Goal: Navigation & Orientation: Find specific page/section

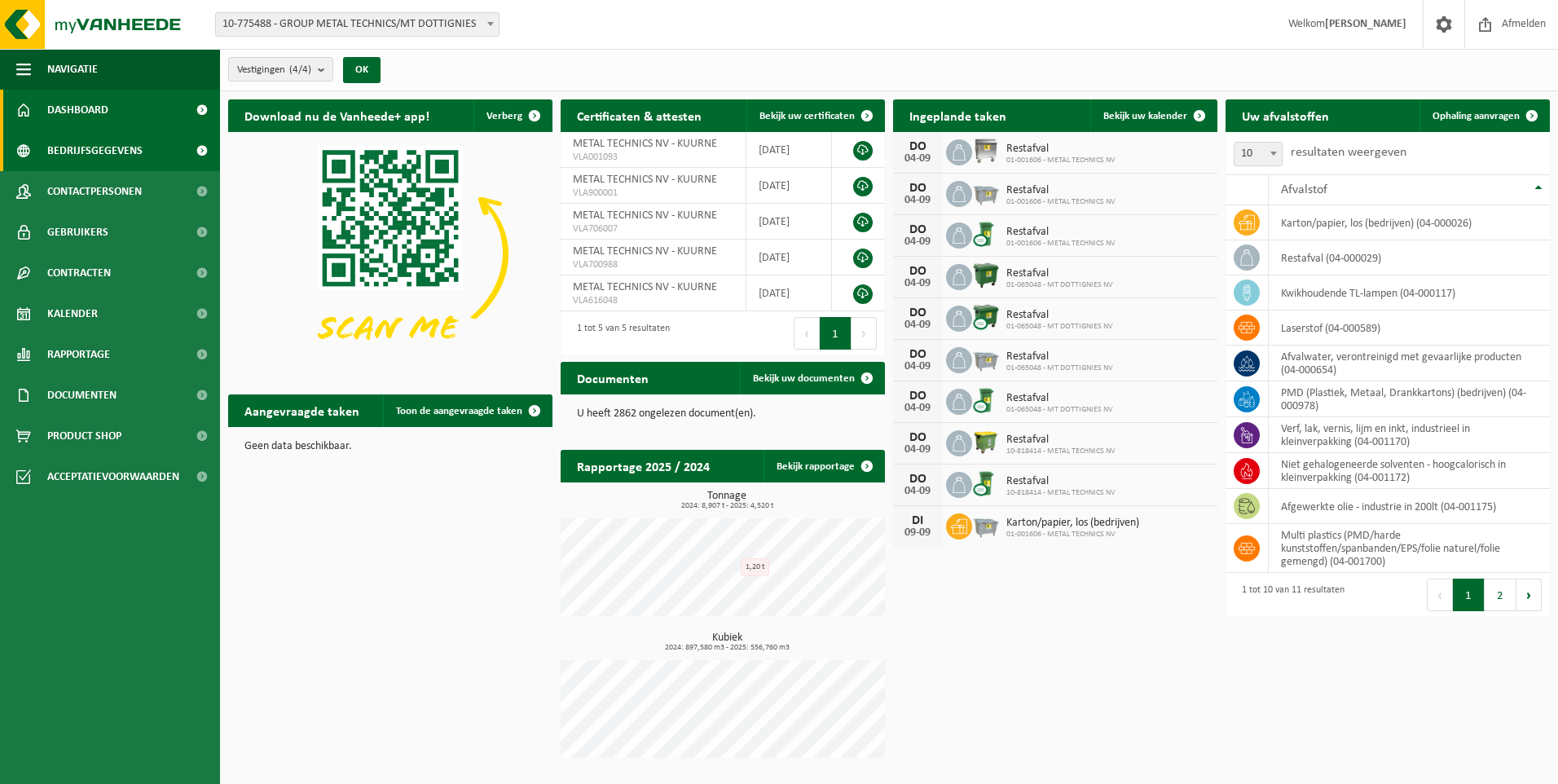
click at [122, 162] on span "Bedrijfsgegevens" at bounding box center [95, 150] width 96 height 41
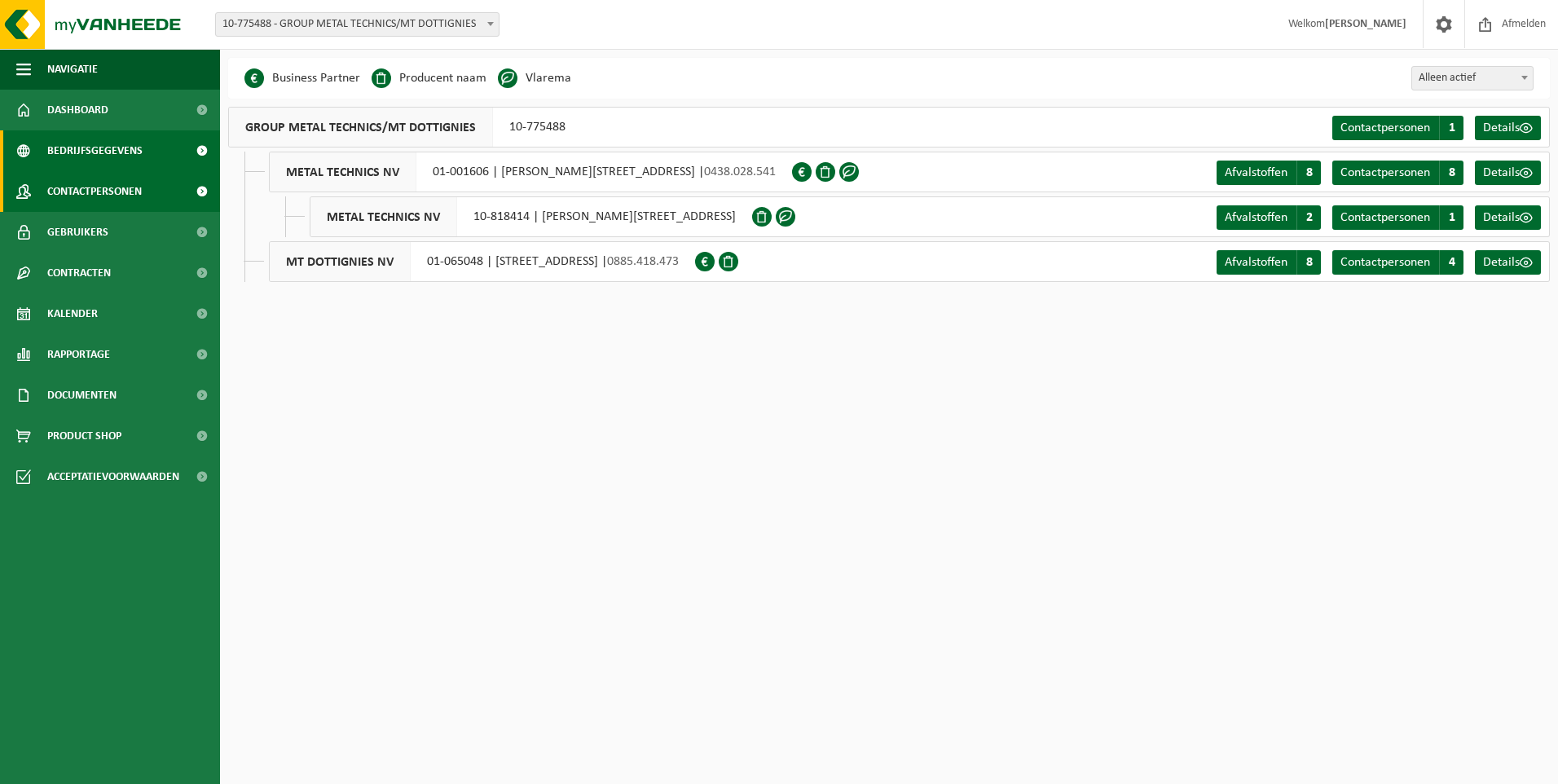
click at [138, 201] on span "Contactpersonen" at bounding box center [94, 191] width 95 height 41
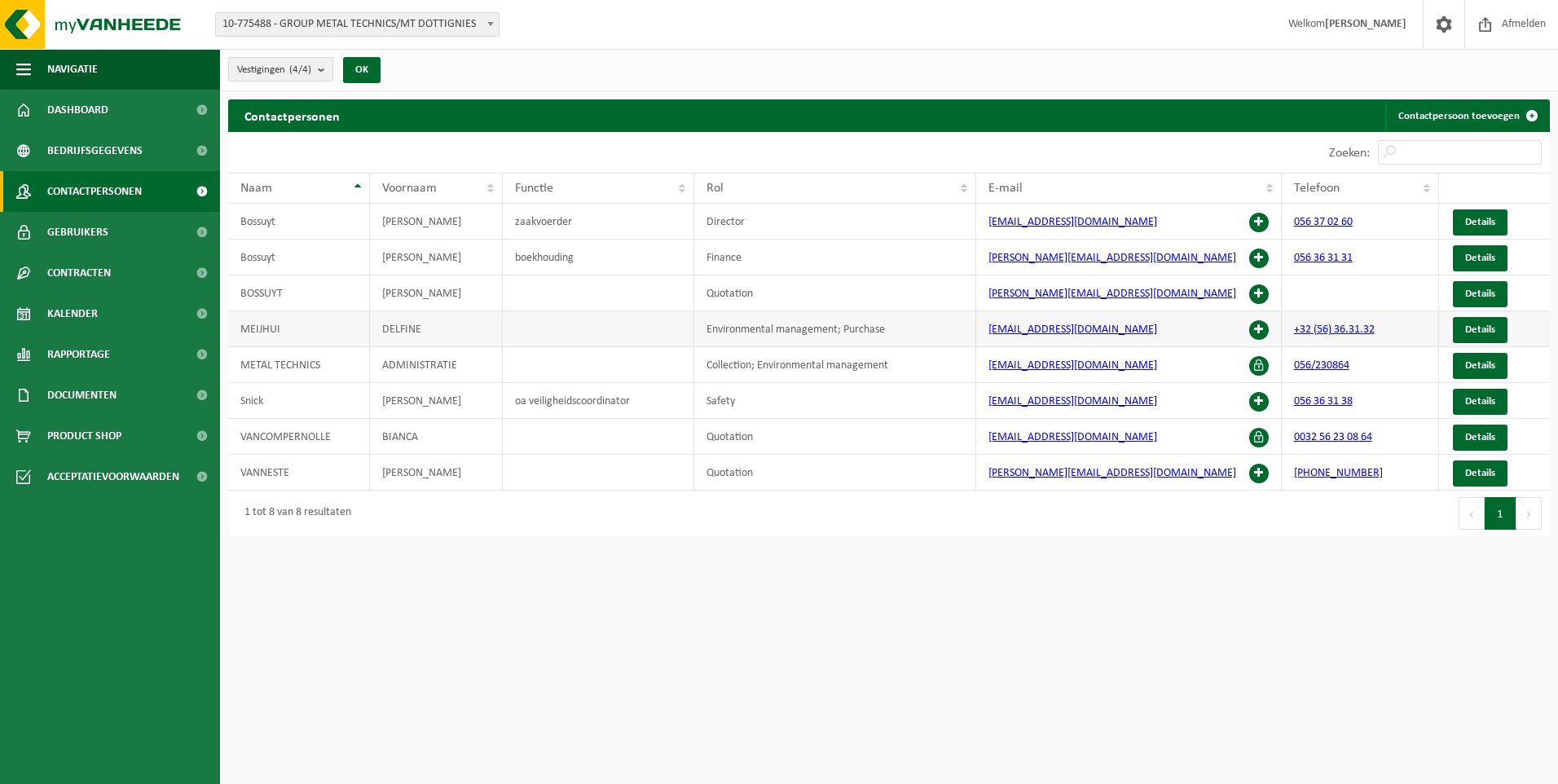
click at [1261, 327] on span at bounding box center [1259, 329] width 19 height 19
click at [1476, 331] on span "Details" at bounding box center [1480, 329] width 30 height 10
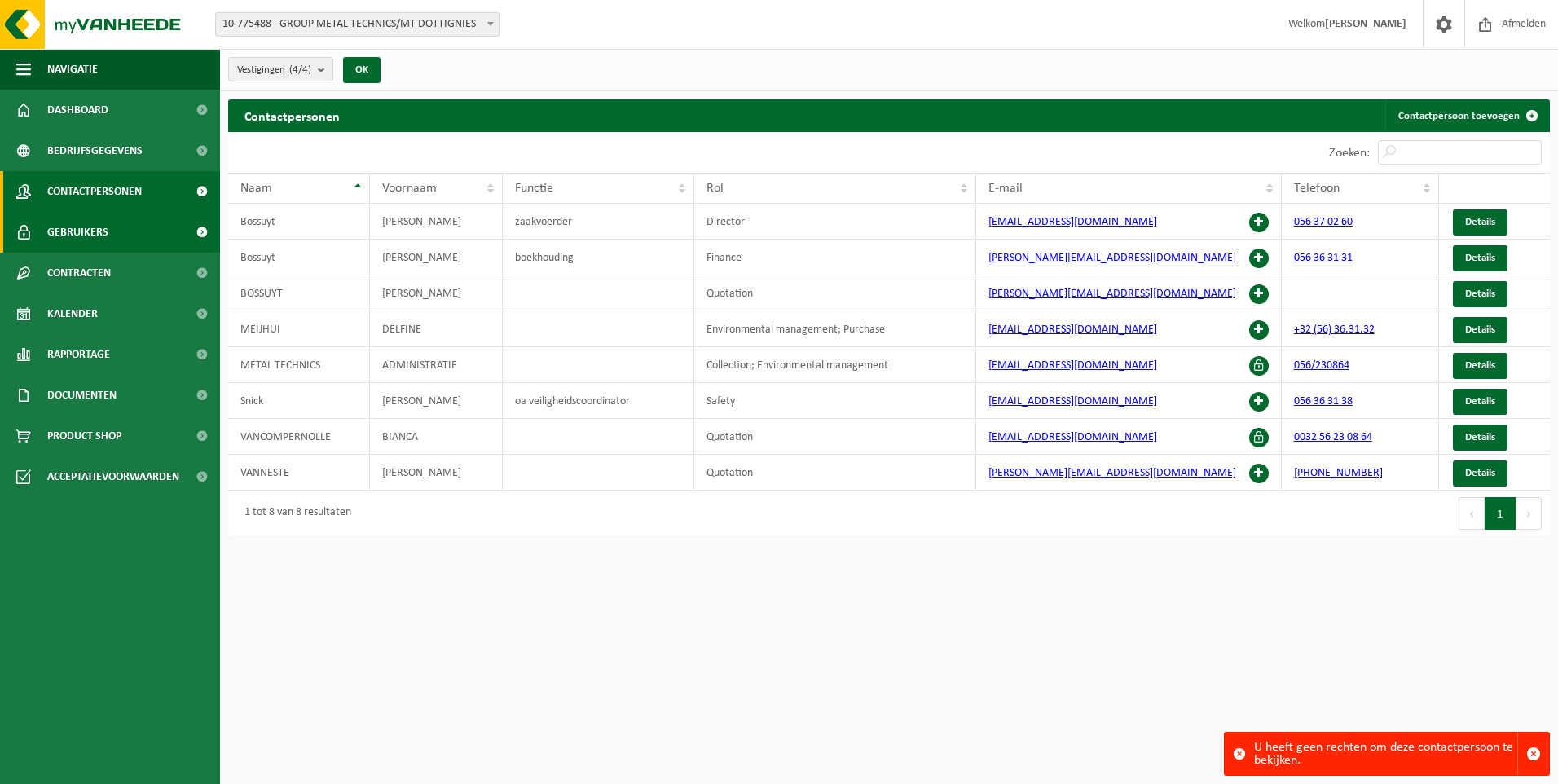
click at [132, 241] on link "Gebruikers" at bounding box center [110, 232] width 220 height 41
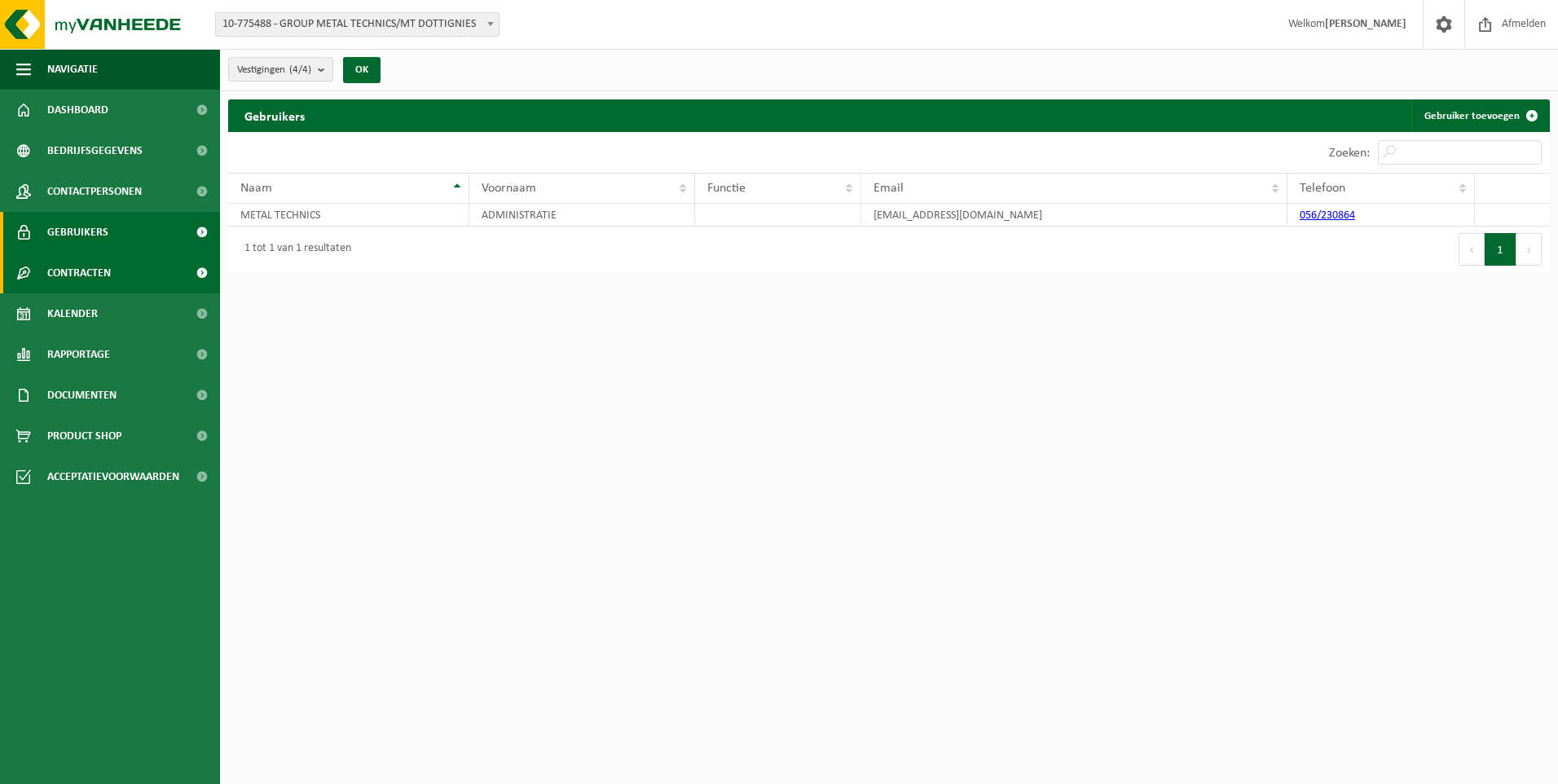
click at [103, 282] on span "Contracten" at bounding box center [78, 273] width 63 height 41
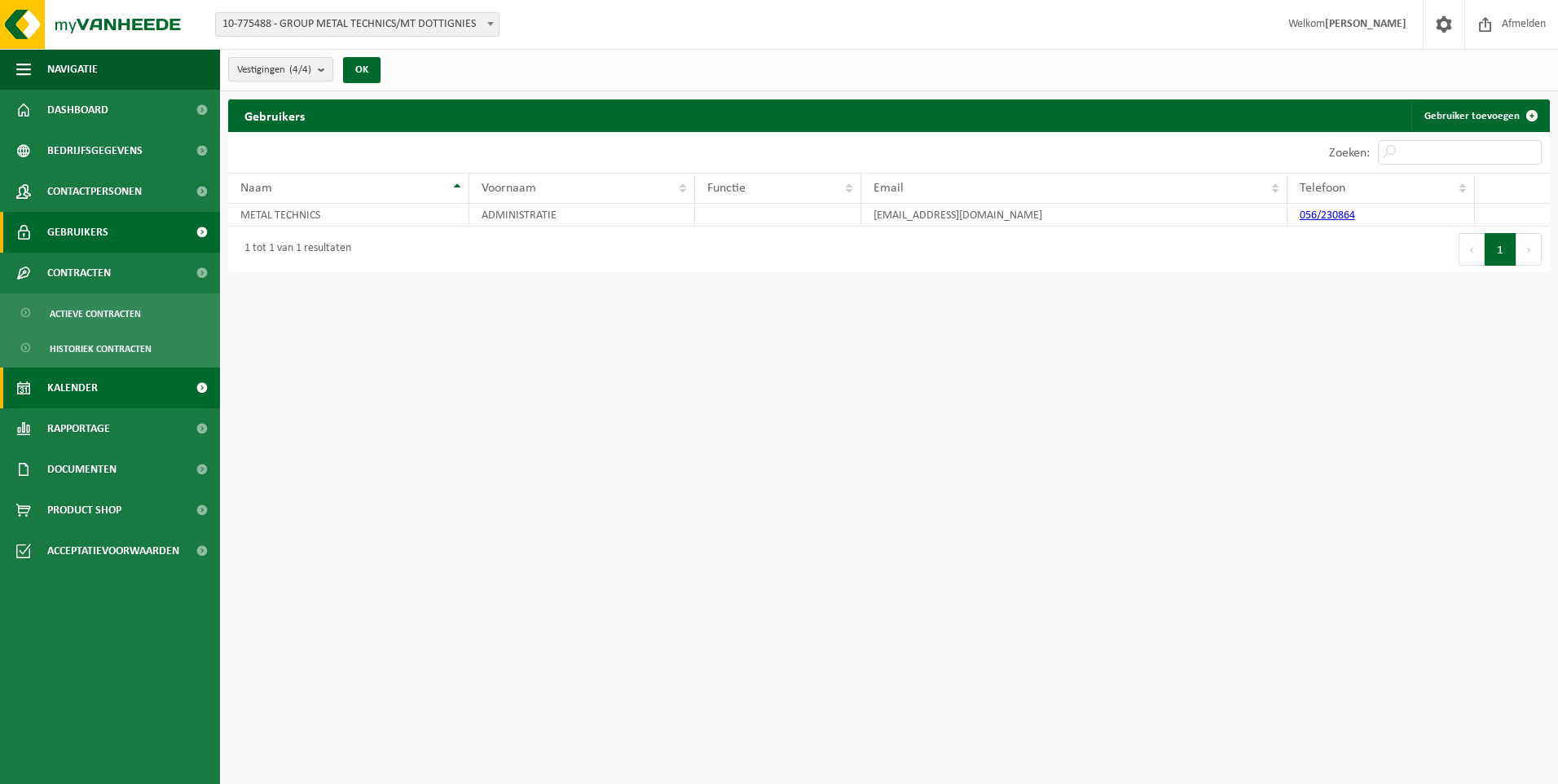
click at [84, 401] on span "Kalender" at bounding box center [72, 388] width 50 height 41
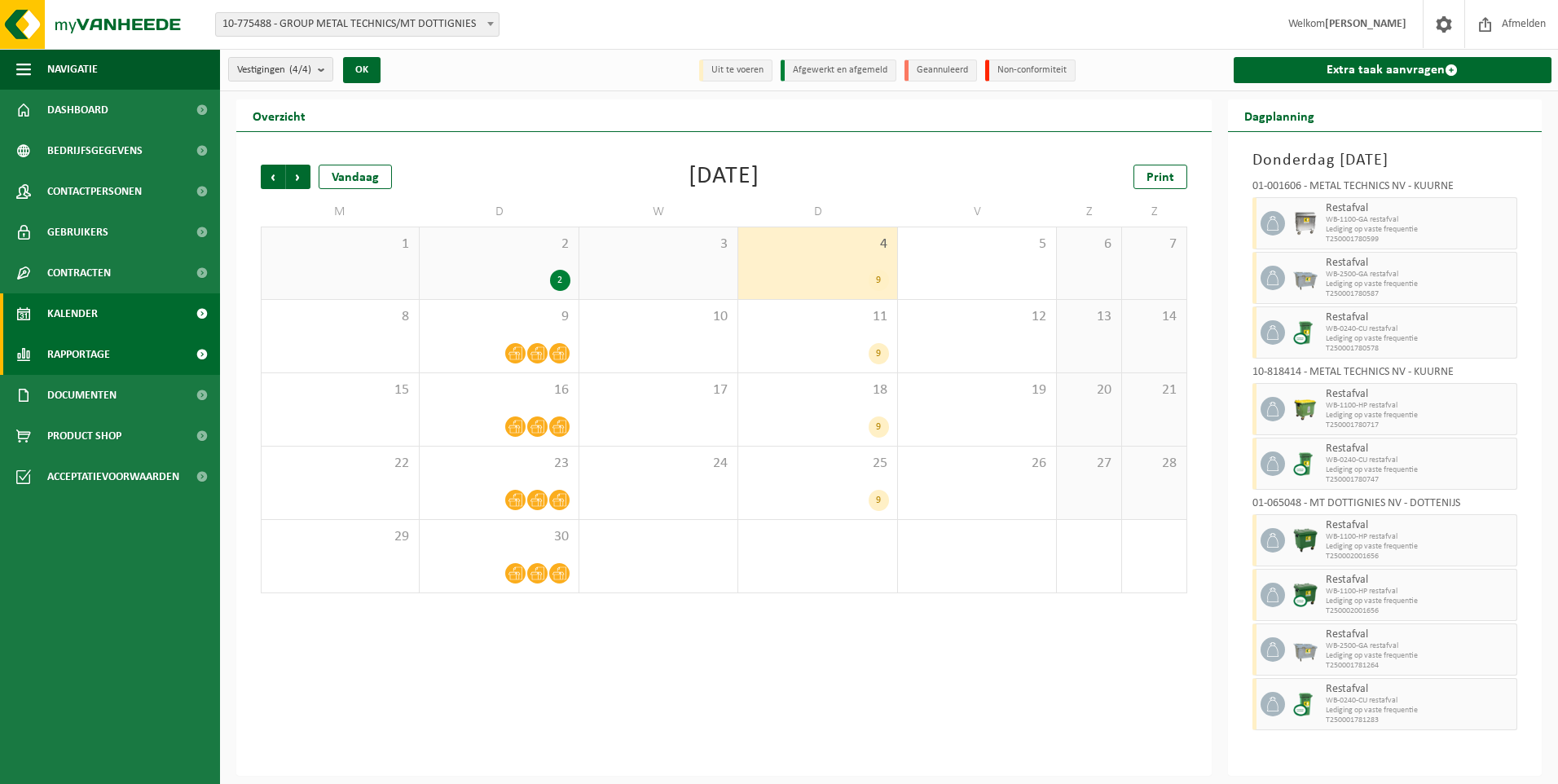
click at [100, 359] on span "Rapportage" at bounding box center [78, 354] width 63 height 41
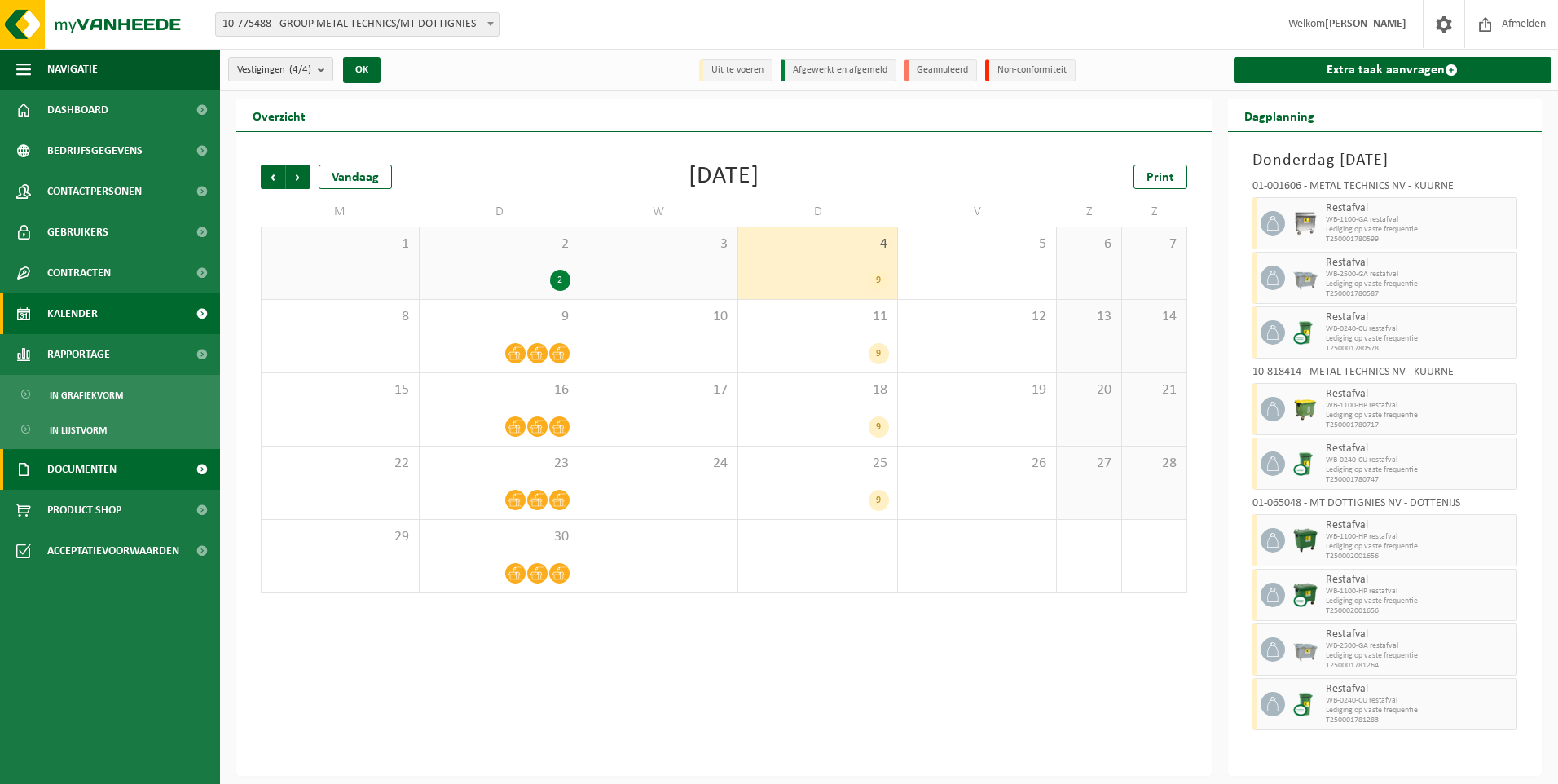
click at [98, 468] on span "Documenten" at bounding box center [82, 468] width 70 height 41
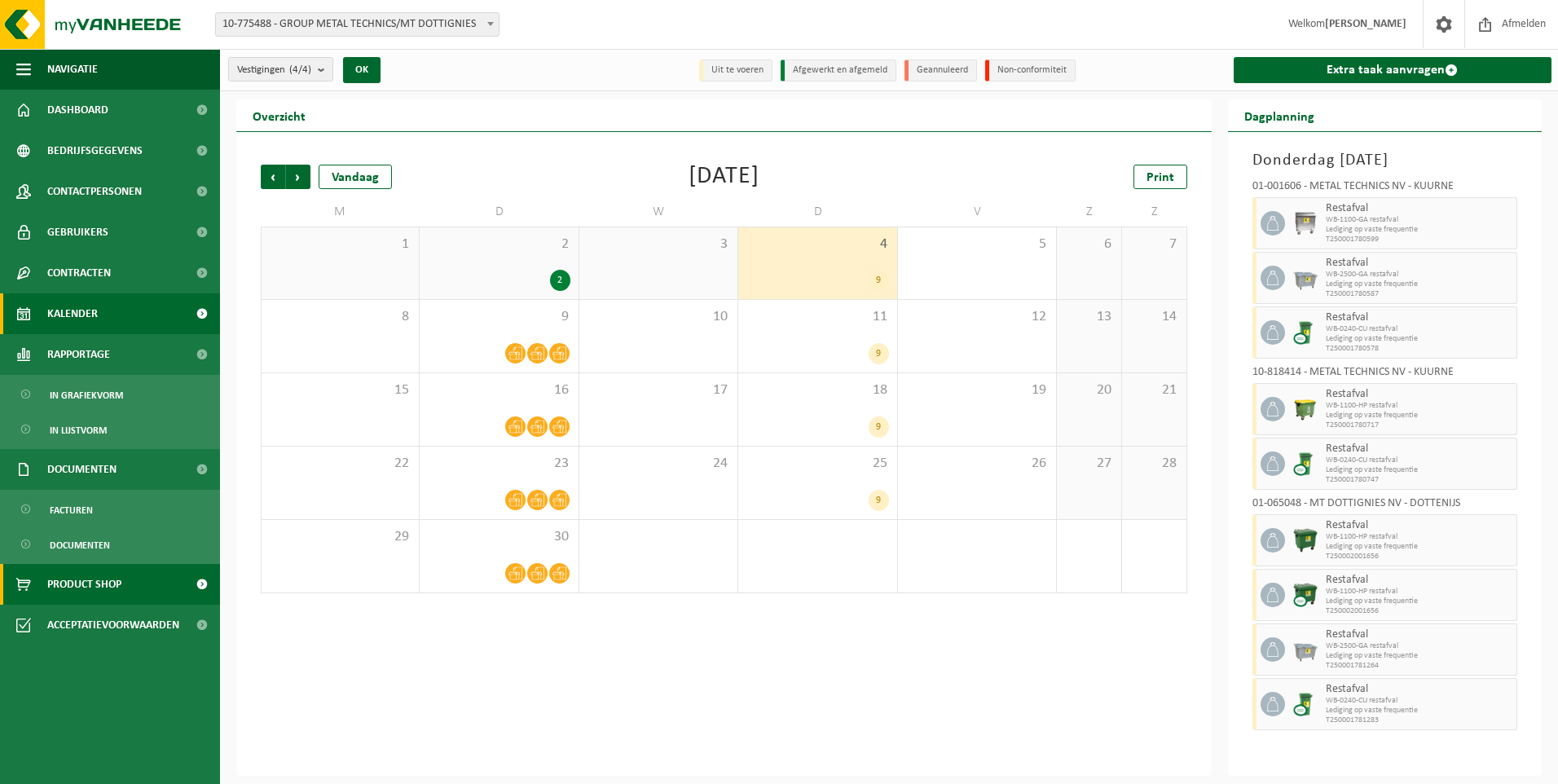
click at [110, 576] on span "Product Shop" at bounding box center [83, 584] width 74 height 41
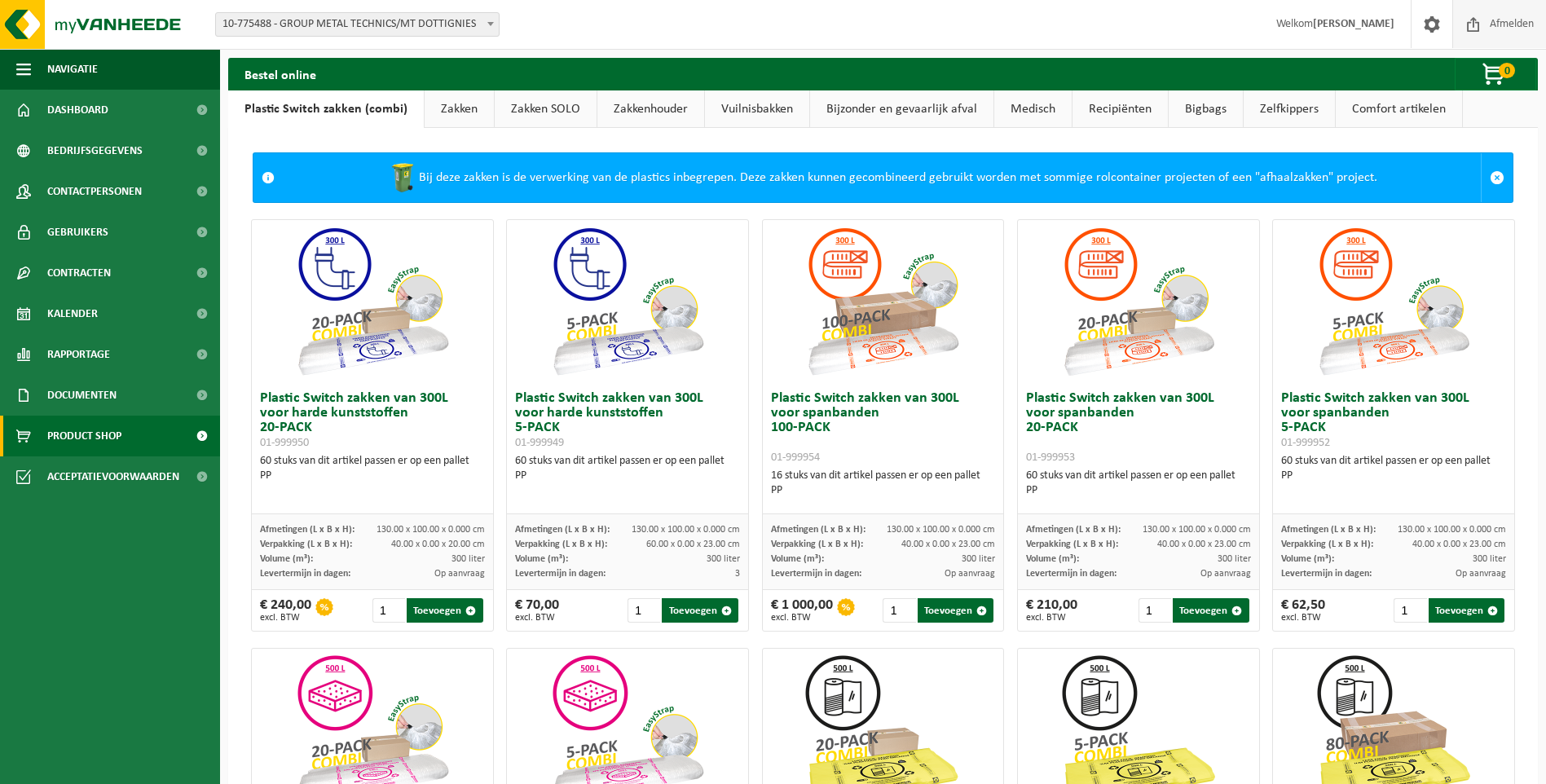
click at [1525, 27] on span "Afmelden" at bounding box center [1512, 23] width 52 height 48
